Goal: Task Accomplishment & Management: Manage account settings

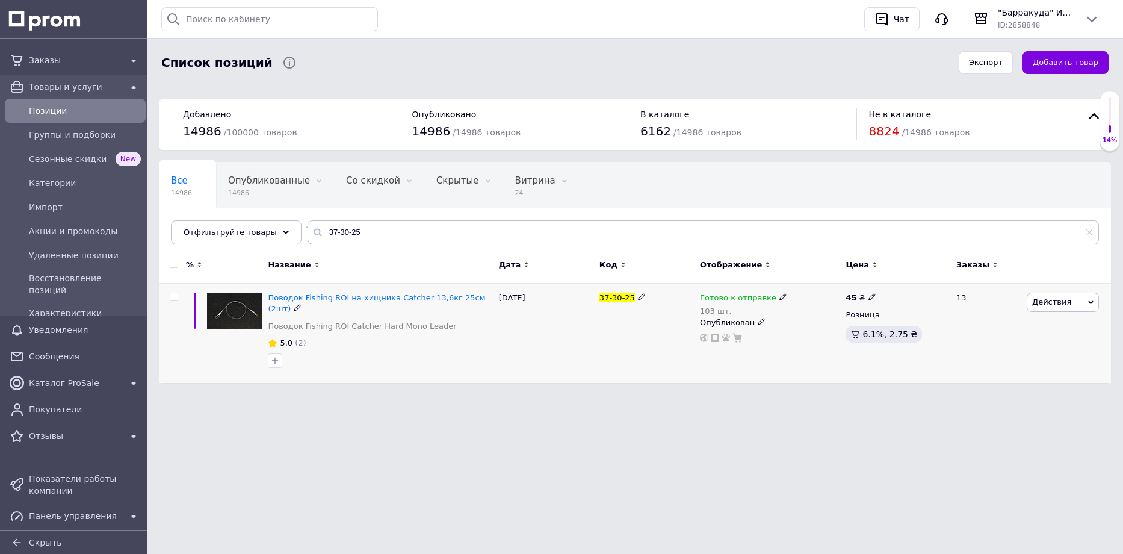
click at [779, 296] on icon at bounding box center [782, 296] width 7 height 7
click at [803, 289] on span "Готово к отправке" at bounding box center [834, 287] width 76 height 9
drag, startPoint x: 806, startPoint y: 336, endPoint x: 779, endPoint y: 333, distance: 27.9
click at [779, 333] on div "Готово к отправке 103 шт. Наличие Готово к отправке В наличии Нет в наличии Под…" at bounding box center [770, 317] width 140 height 50
type input "102"
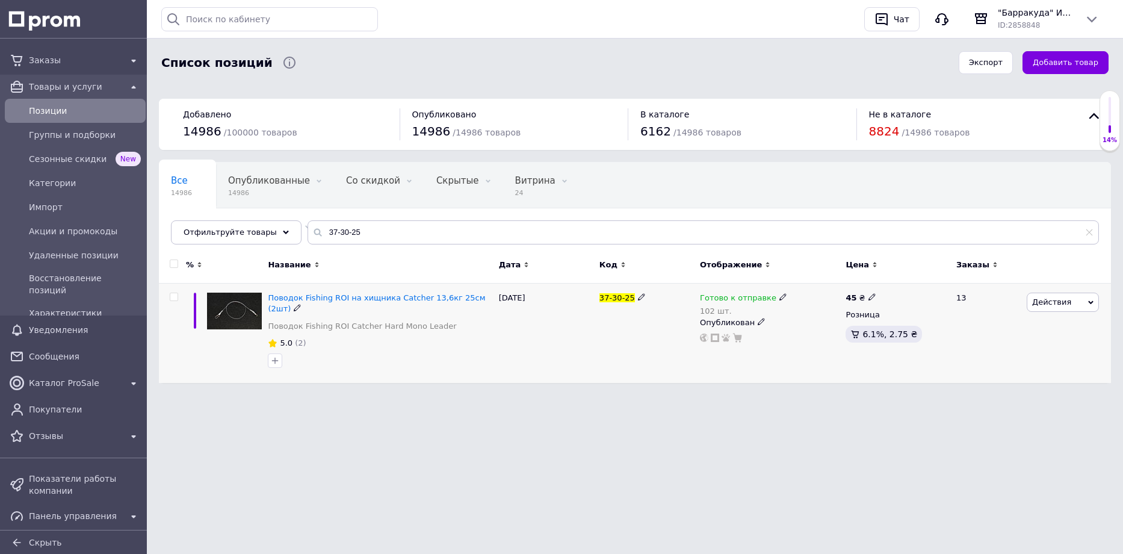
click at [779, 297] on icon at bounding box center [782, 296] width 7 height 7
click at [807, 288] on span "Готово к отправке" at bounding box center [834, 287] width 76 height 9
drag, startPoint x: 810, startPoint y: 338, endPoint x: 764, endPoint y: 329, distance: 47.1
click at [765, 330] on div "Готово к отправке 102 шт. Наличие Готово к отправке В наличии Нет в наличии Под…" at bounding box center [770, 317] width 140 height 50
type input "92"
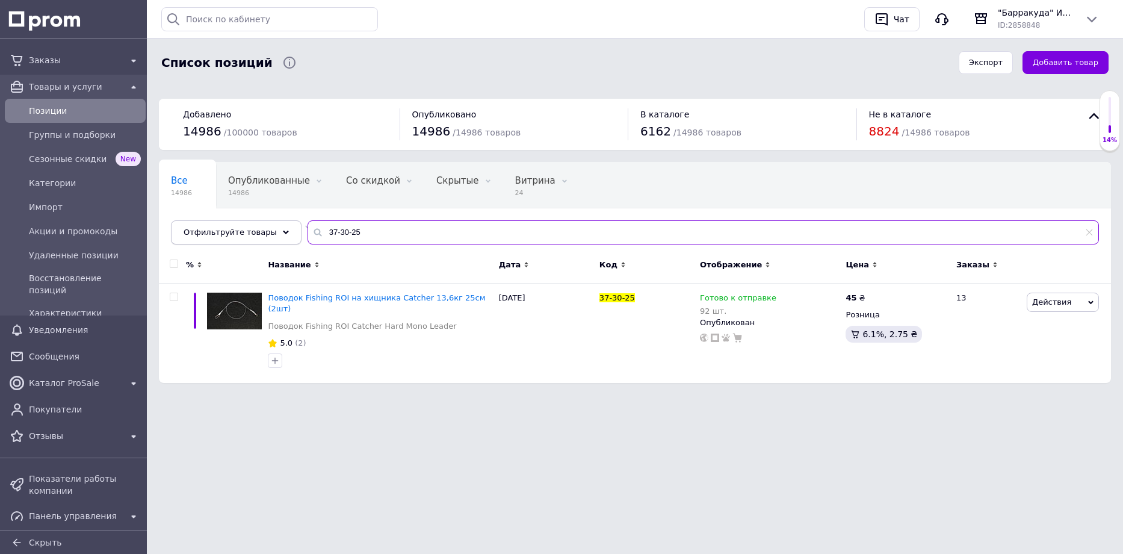
drag, startPoint x: 351, startPoint y: 239, endPoint x: 268, endPoint y: 234, distance: 83.2
click at [268, 234] on div "Отфильтруйте товары 37-30-25" at bounding box center [635, 232] width 928 height 24
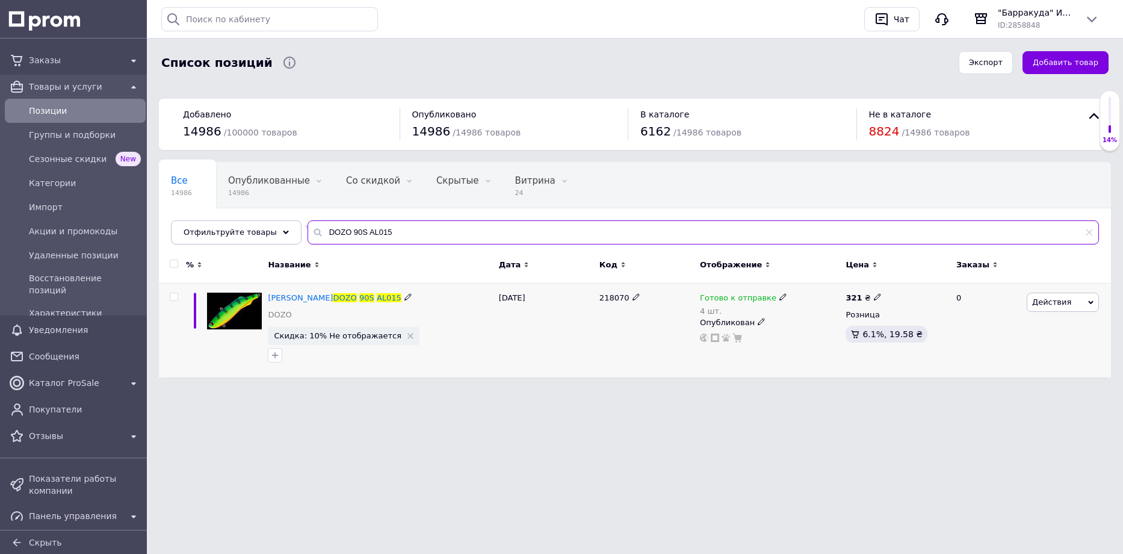
type input "DOZO 90S AL015"
click at [779, 297] on icon at bounding box center [782, 296] width 7 height 7
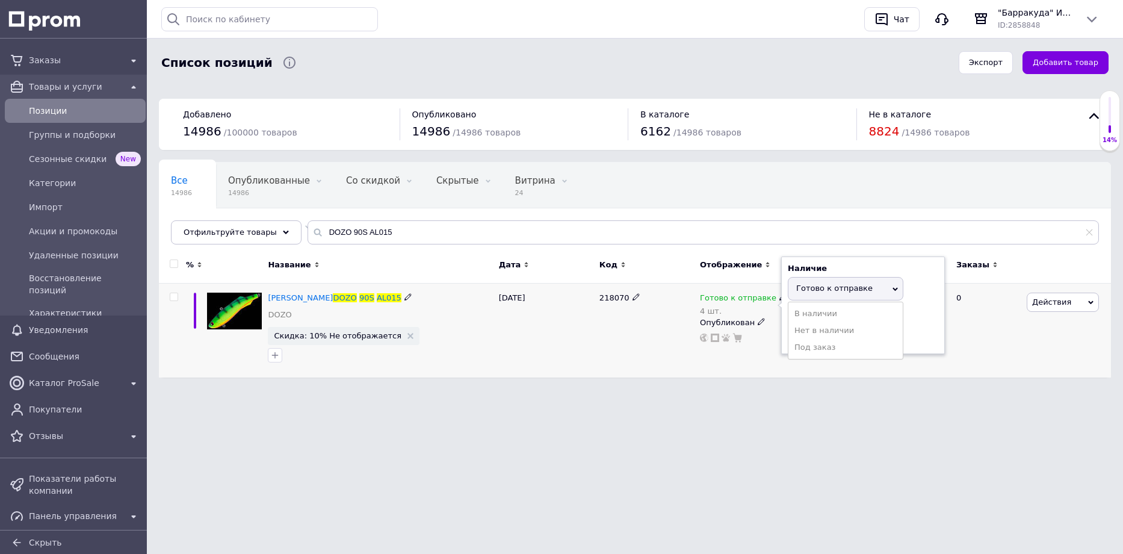
click at [801, 288] on span "Готово к отправке" at bounding box center [834, 287] width 76 height 9
drag, startPoint x: 801, startPoint y: 337, endPoint x: 782, endPoint y: 337, distance: 18.7
click at [782, 337] on div "Наличие Готово к отправке В наличии Нет в наличии Под заказ Остатки 4 шт." at bounding box center [863, 304] width 164 height 97
type input "3"
